Goal: Use online tool/utility: Utilize a website feature to perform a specific function

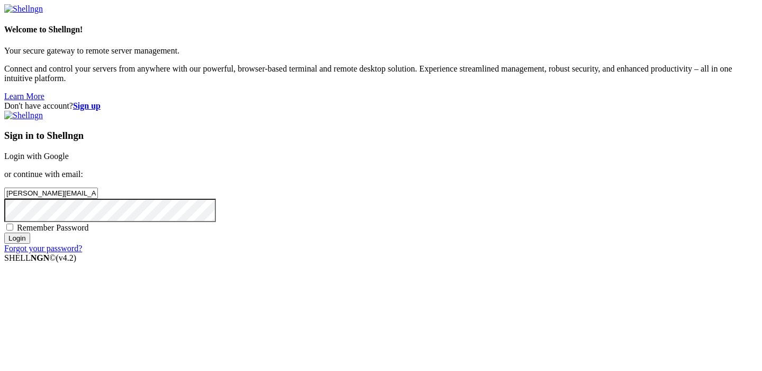
click at [30, 244] on input "Login" at bounding box center [17, 237] width 26 height 11
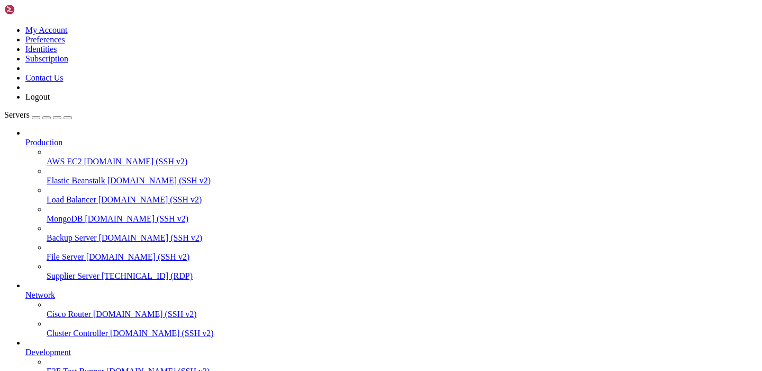
drag, startPoint x: 161, startPoint y: 766, endPoint x: 80, endPoint y: 766, distance: 81.5
